Goal: Information Seeking & Learning: Obtain resource

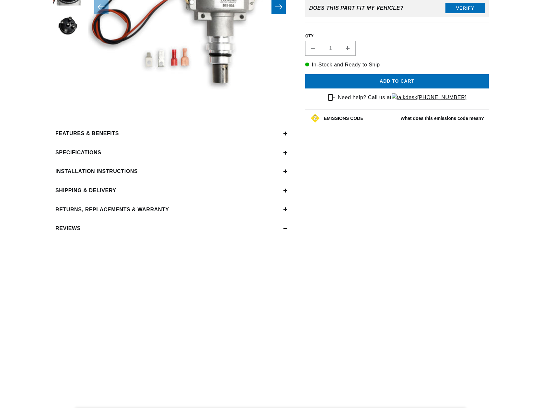
scroll to position [20, 0]
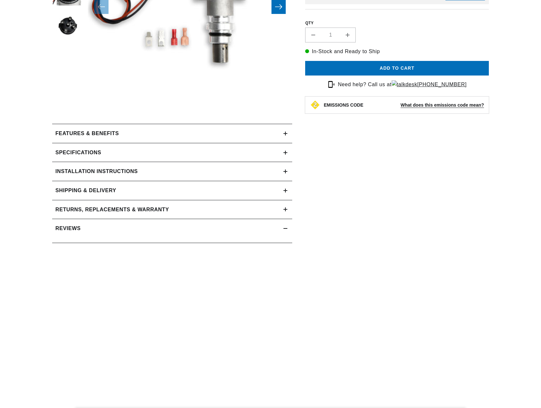
click at [138, 208] on h2 "Returns, Replacements & Warranty" at bounding box center [112, 209] width 114 height 8
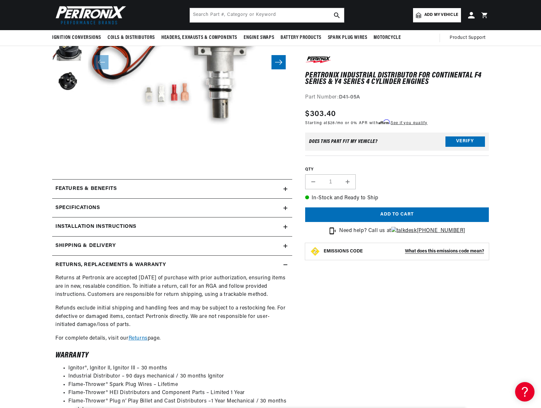
scroll to position [65, 0]
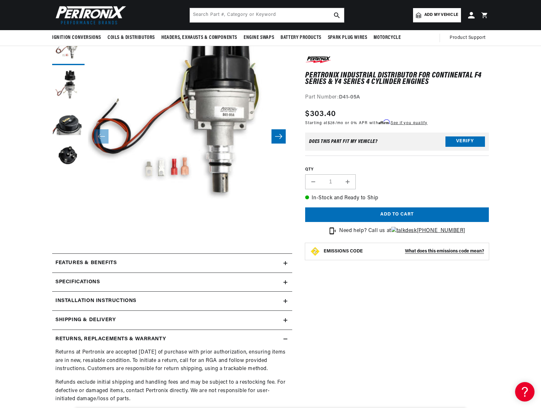
click at [152, 307] on summary "Installation instructions" at bounding box center [172, 300] width 240 height 19
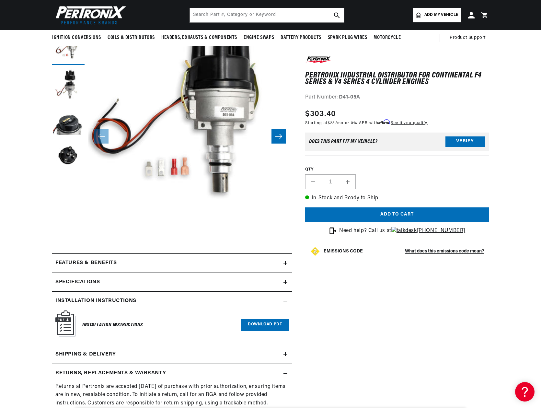
click at [137, 284] on div "Specifications" at bounding box center [167, 282] width 231 height 8
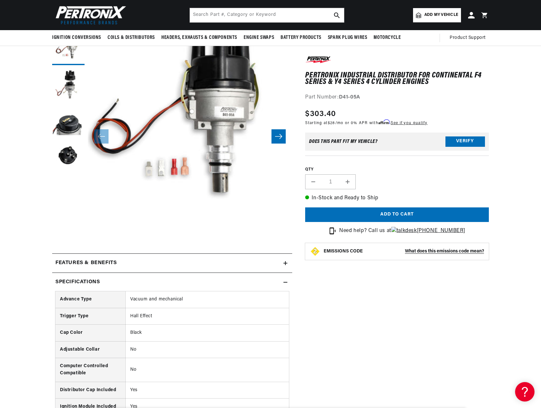
click at [133, 268] on summary "Features & Benefits" at bounding box center [172, 263] width 240 height 19
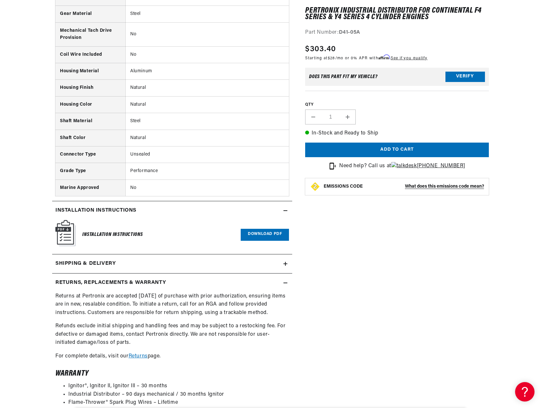
scroll to position [0, 0]
click at [283, 236] on link "Download PDF" at bounding box center [265, 235] width 48 height 12
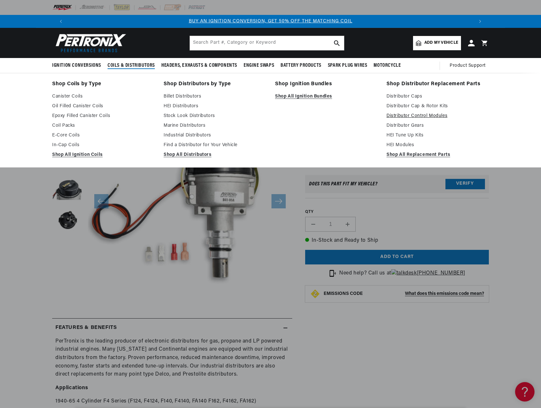
click at [423, 117] on link "Distributor Control Modules" at bounding box center [437, 116] width 102 height 8
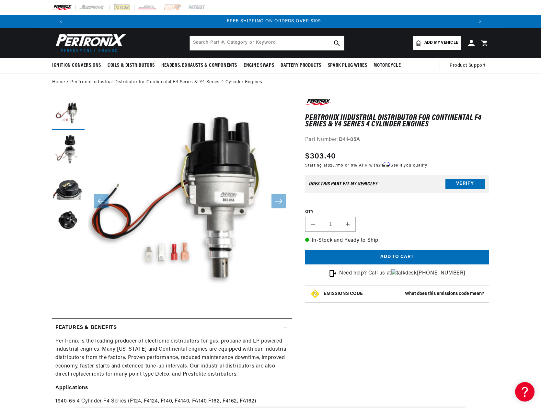
scroll to position [0, 787]
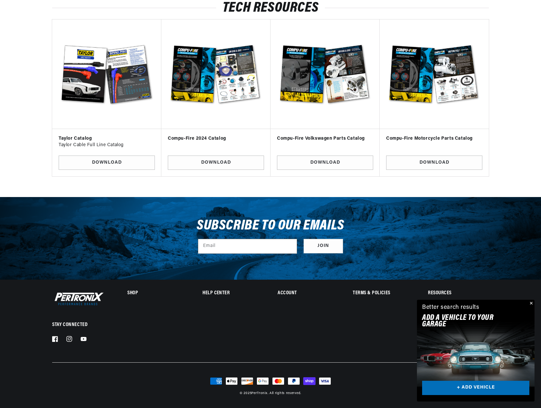
scroll to position [0, 404]
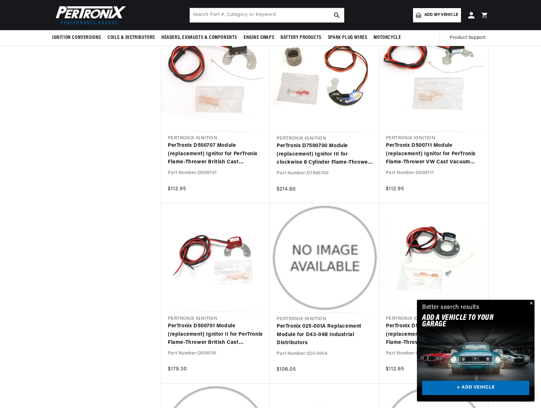
scroll to position [0, 809]
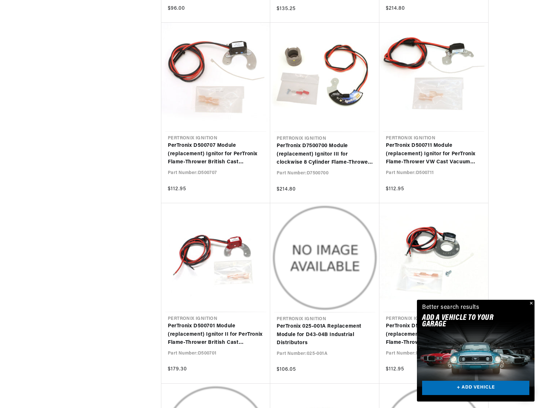
scroll to position [729, 0]
